Goal: Information Seeking & Learning: Check status

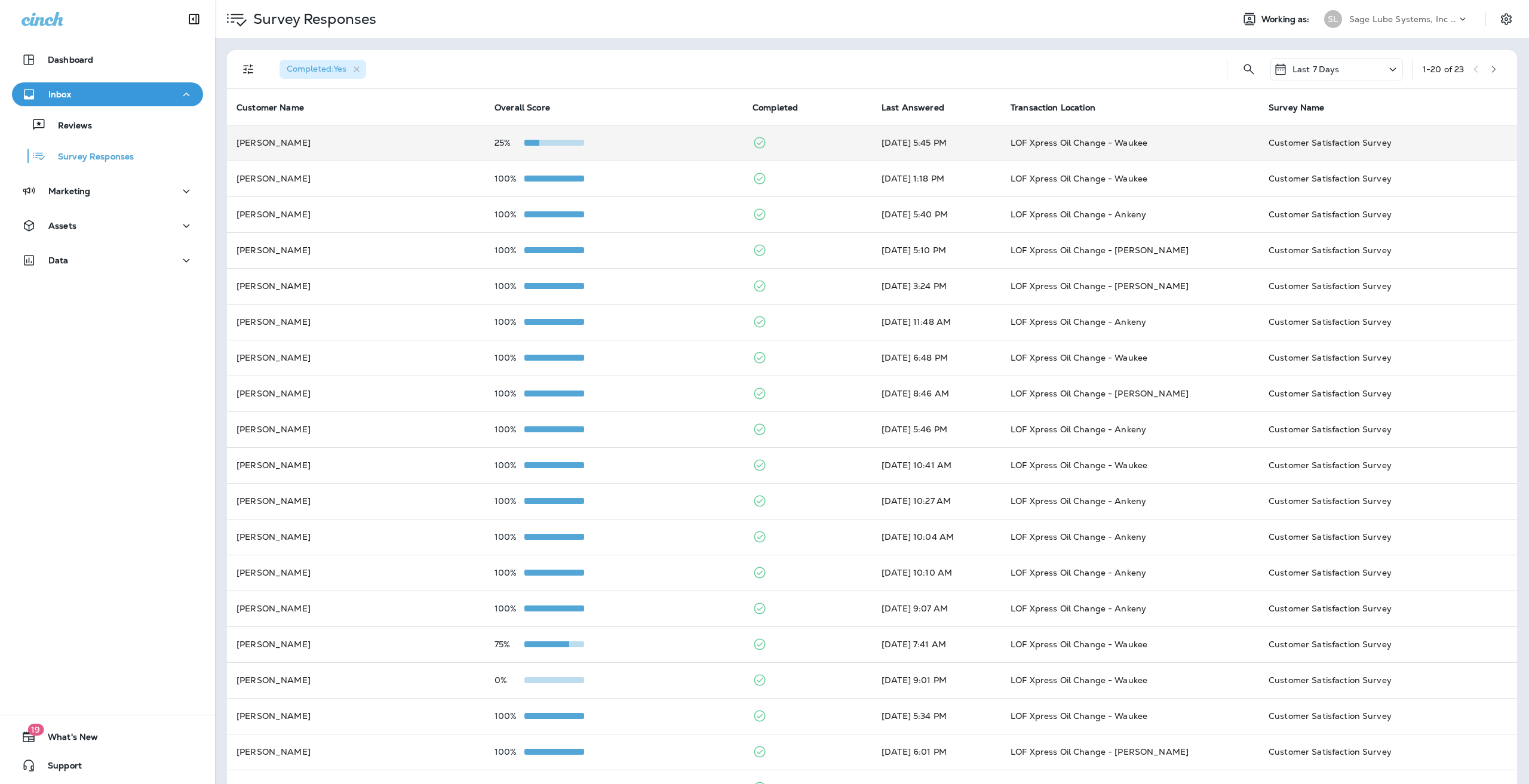
click at [423, 144] on td "[PERSON_NAME]" at bounding box center [356, 142] width 258 height 36
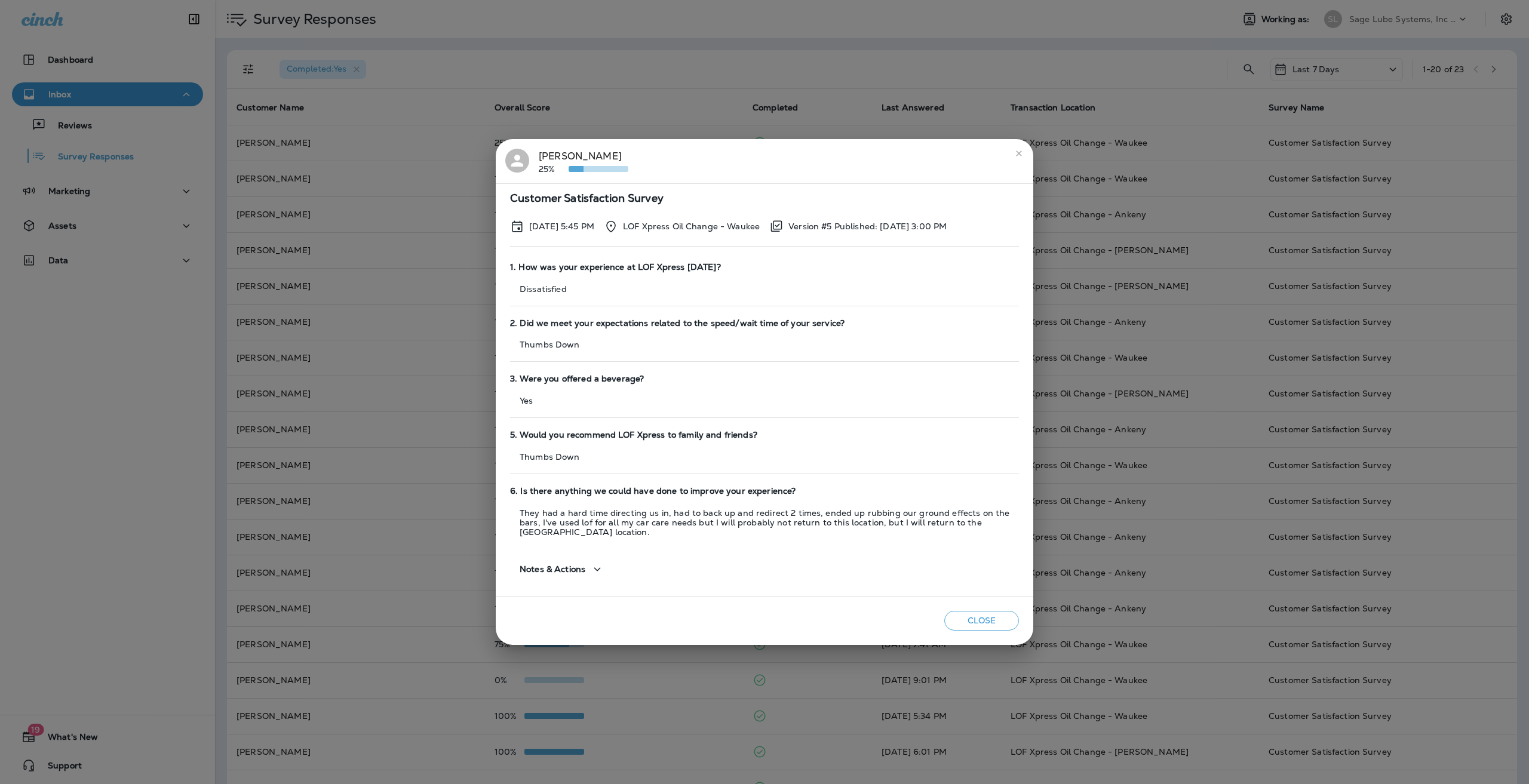
click at [579, 167] on div "[PERSON_NAME] 25%" at bounding box center [583, 161] width 89 height 25
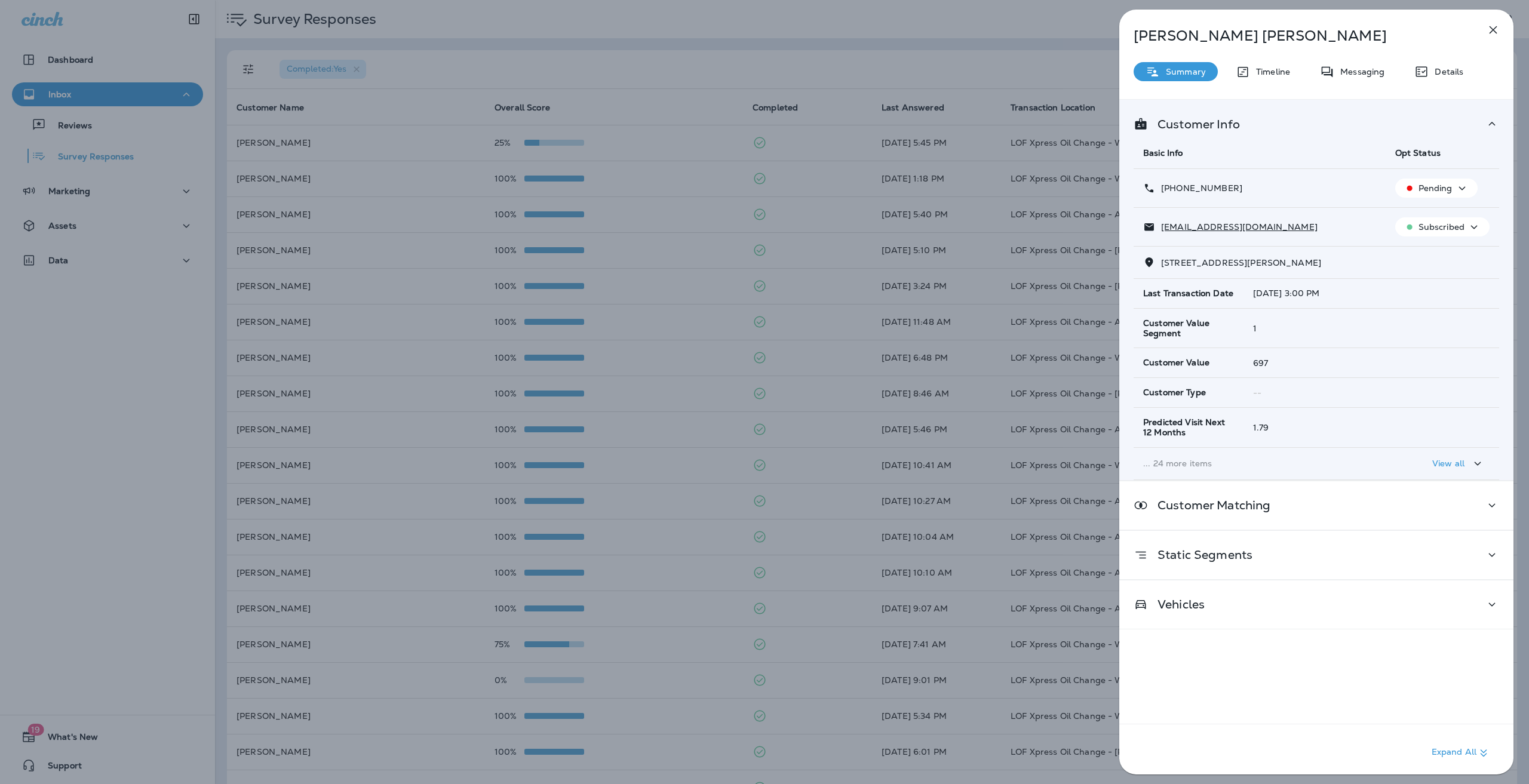
click at [1461, 456] on div "View all" at bounding box center [1458, 463] width 52 height 15
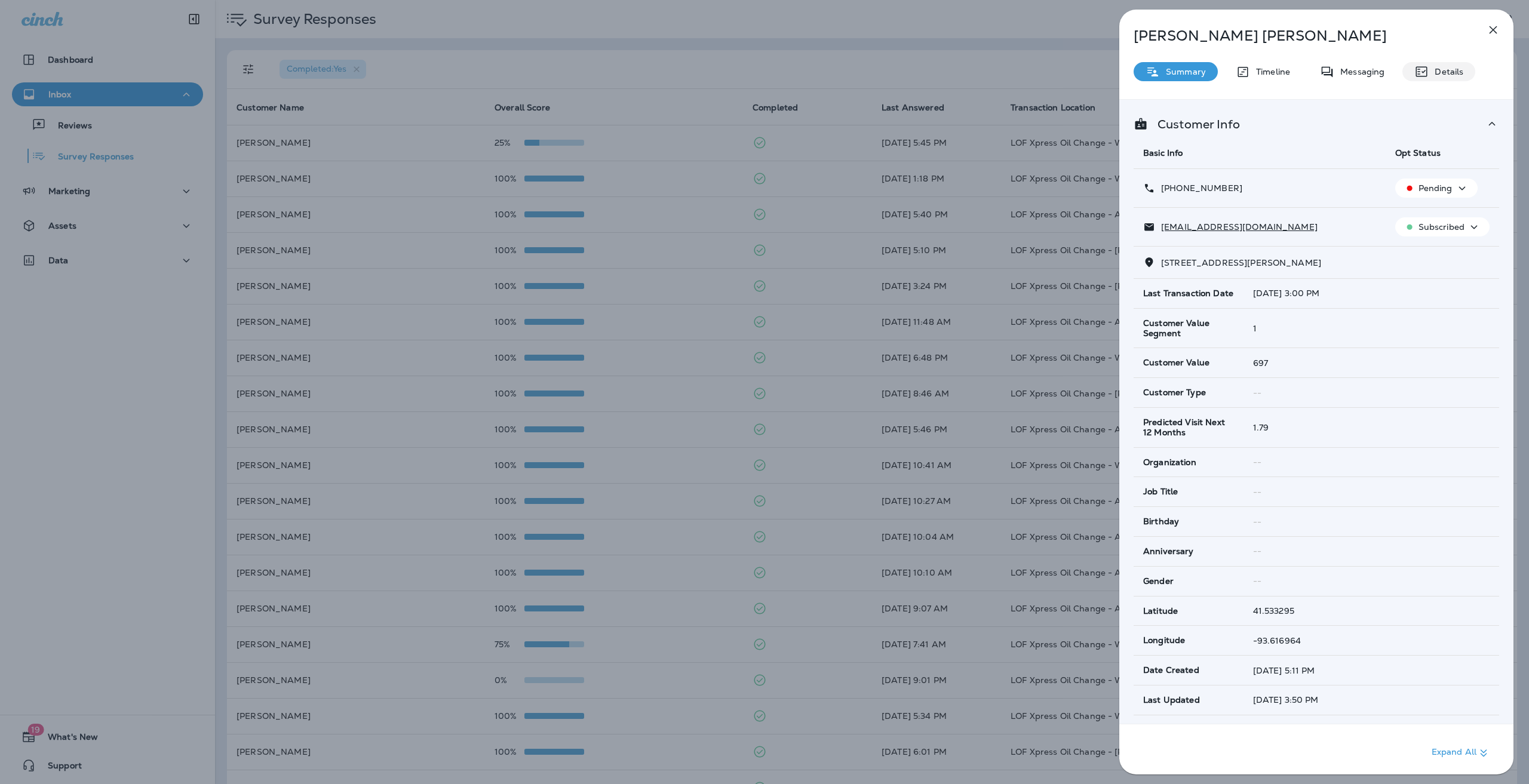
click at [1447, 67] on p "Details" at bounding box center [1446, 72] width 35 height 9
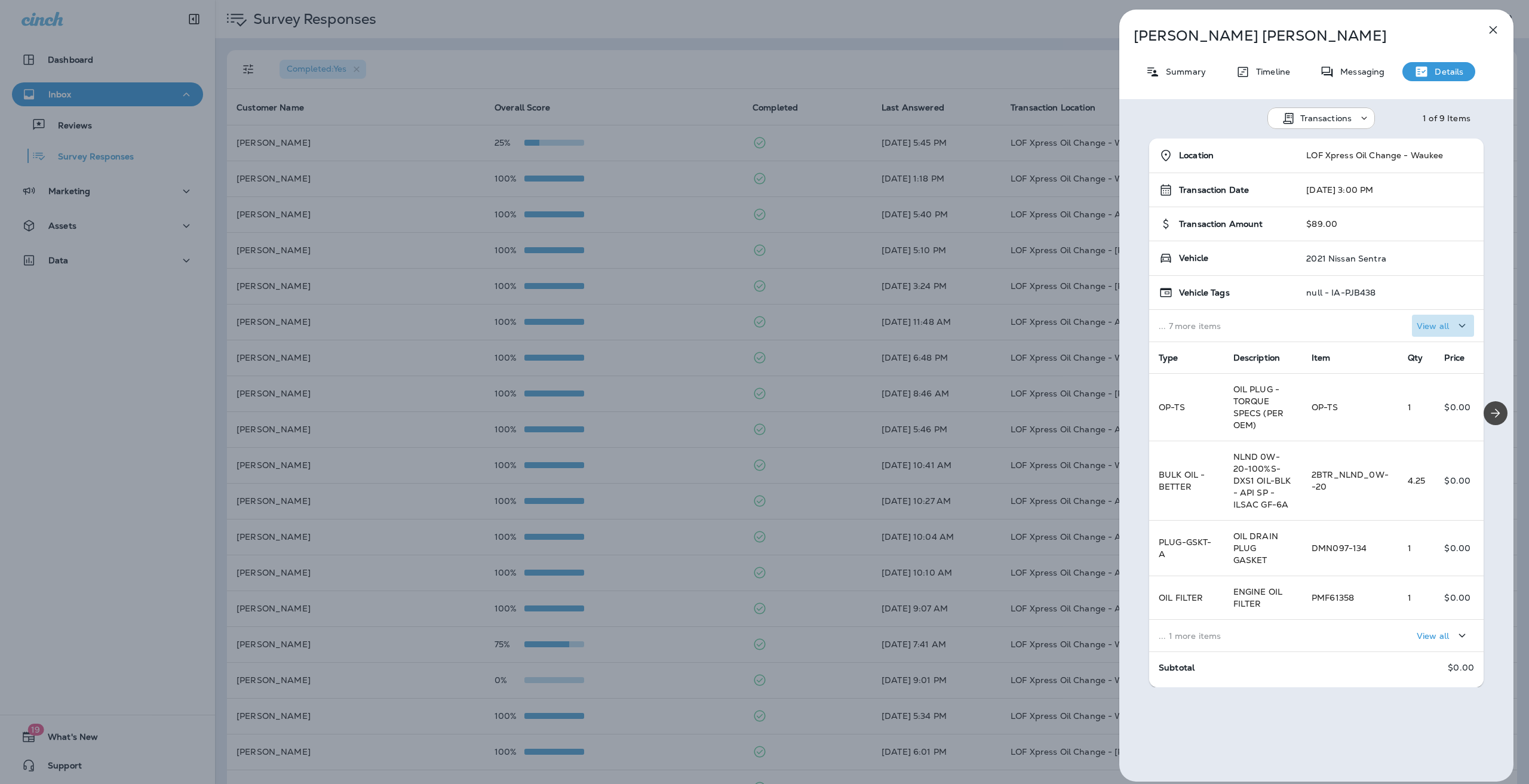
click at [1429, 322] on p "View all" at bounding box center [1433, 326] width 32 height 9
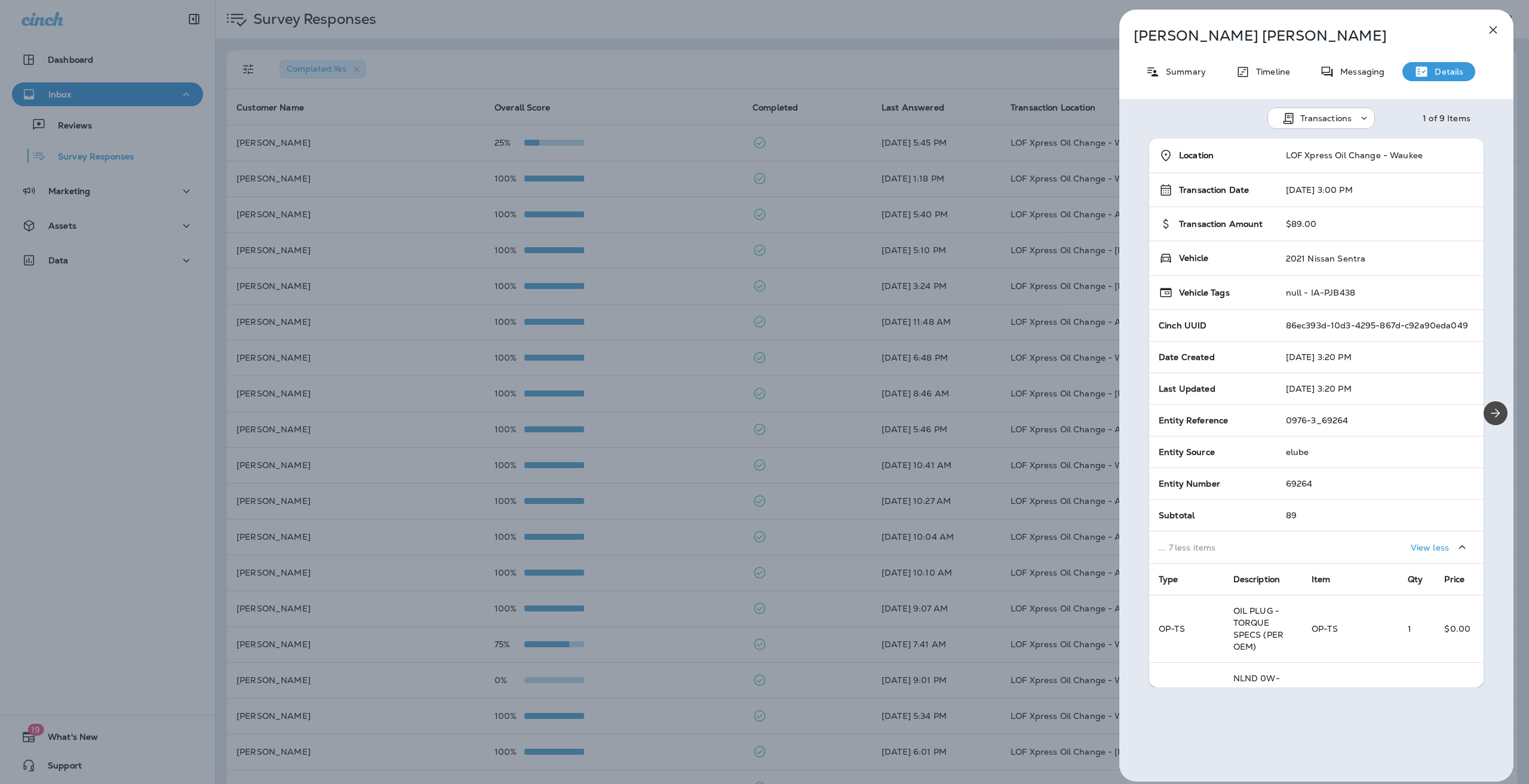
click at [1344, 420] on td "0976-3_69264" at bounding box center [1380, 420] width 207 height 32
drag, startPoint x: 1346, startPoint y: 415, endPoint x: 1309, endPoint y: 420, distance: 37.3
click at [1309, 420] on td "0976-3_69264" at bounding box center [1380, 420] width 207 height 32
click at [1290, 420] on td "0976-2_508464" at bounding box center [1381, 420] width 204 height 32
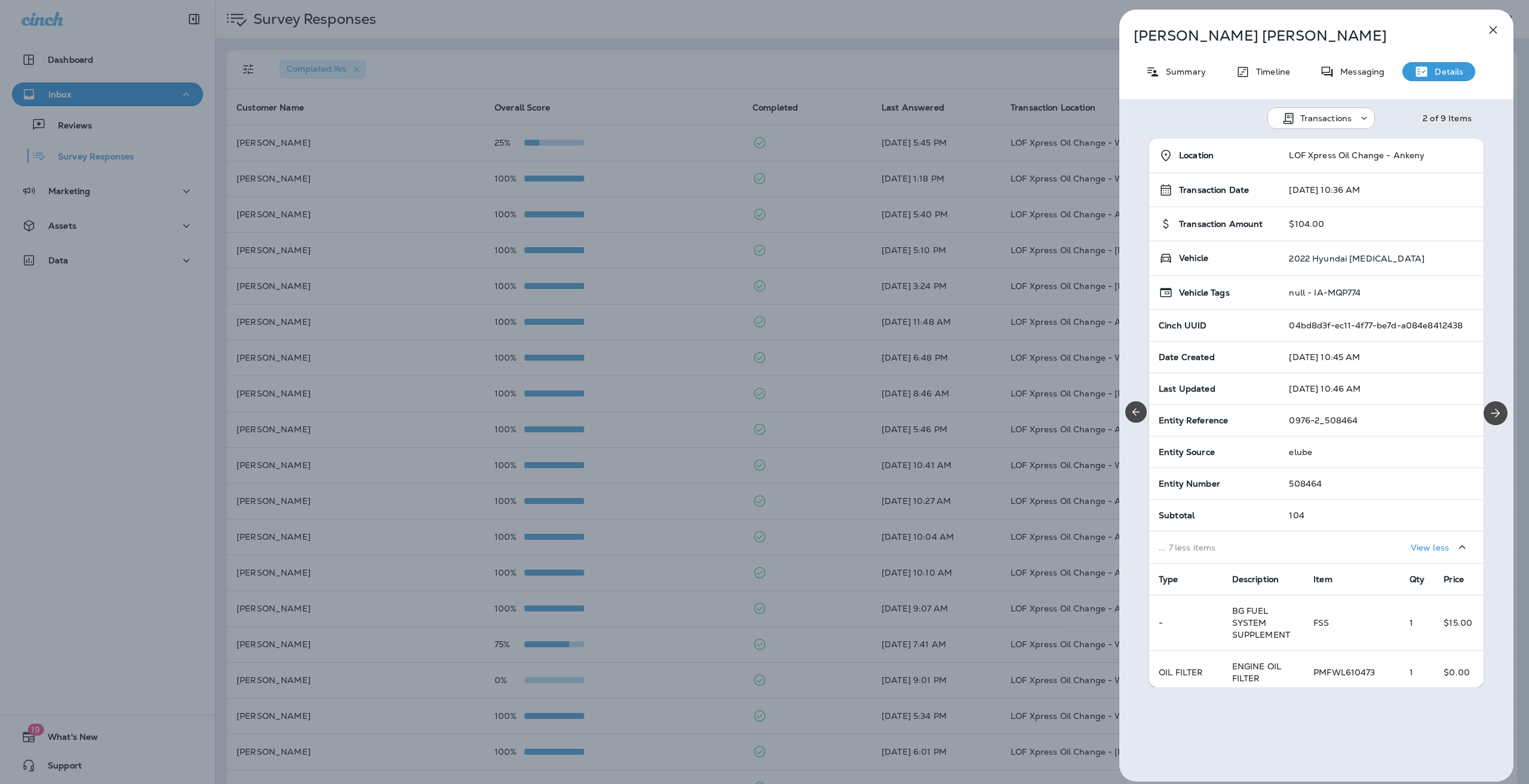
click at [1290, 418] on td "0976-2_508464" at bounding box center [1381, 420] width 204 height 32
drag, startPoint x: 1284, startPoint y: 415, endPoint x: 1304, endPoint y: 412, distance: 20.2
click at [1304, 412] on td "0976-2_508464" at bounding box center [1381, 420] width 204 height 32
click at [1298, 414] on td "0976-3_69264" at bounding box center [1380, 420] width 207 height 32
click at [1501, 28] on button "button" at bounding box center [1493, 29] width 24 height 24
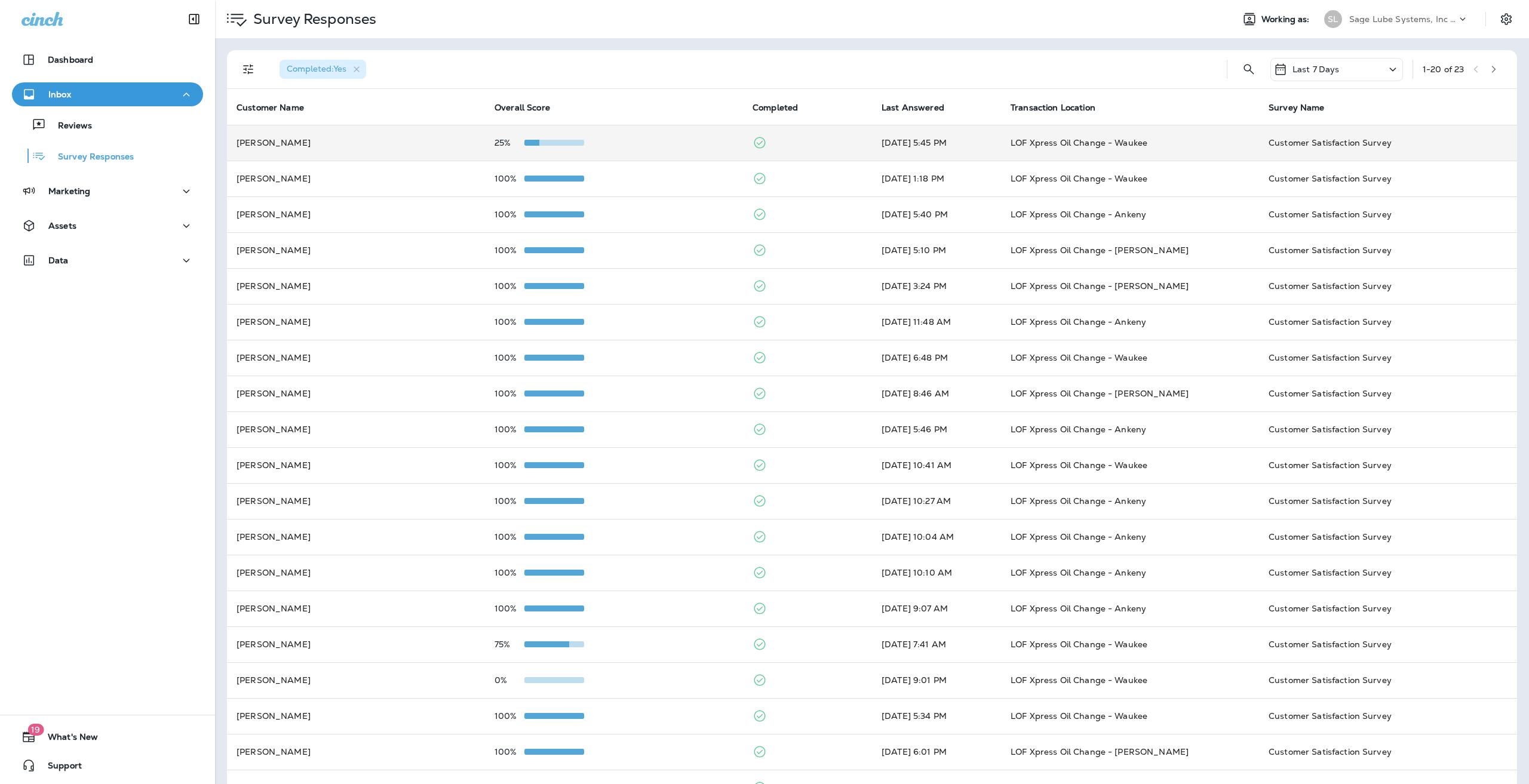
click at [593, 144] on div "25%" at bounding box center [614, 142] width 239 height 9
